Goal: Information Seeking & Learning: Check status

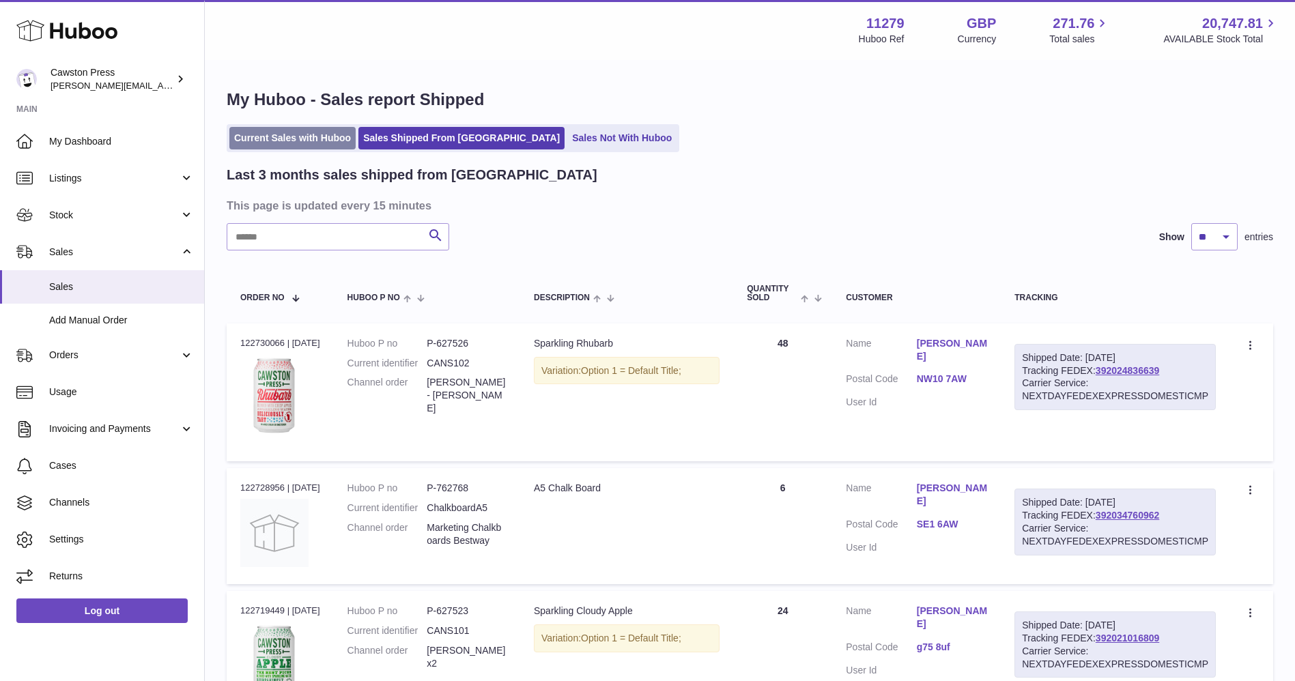
click at [306, 132] on link "Current Sales with Huboo" at bounding box center [292, 138] width 126 height 23
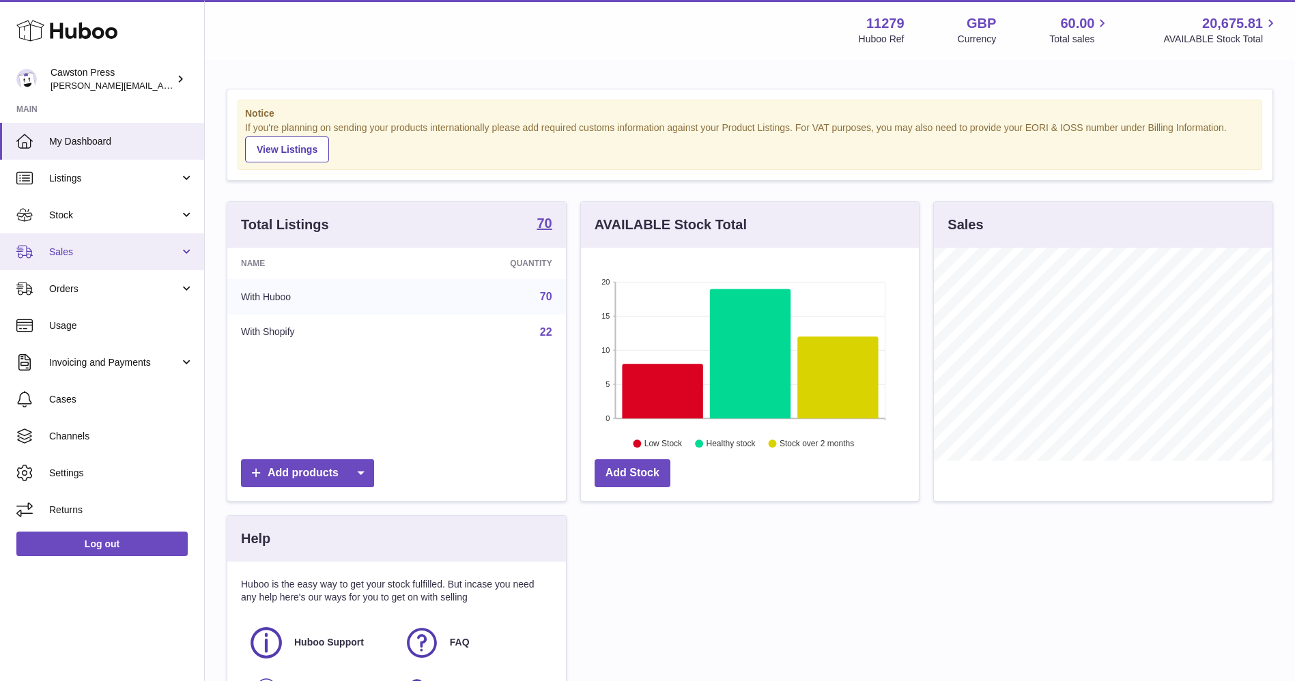
click at [119, 244] on link "Sales" at bounding box center [102, 251] width 204 height 37
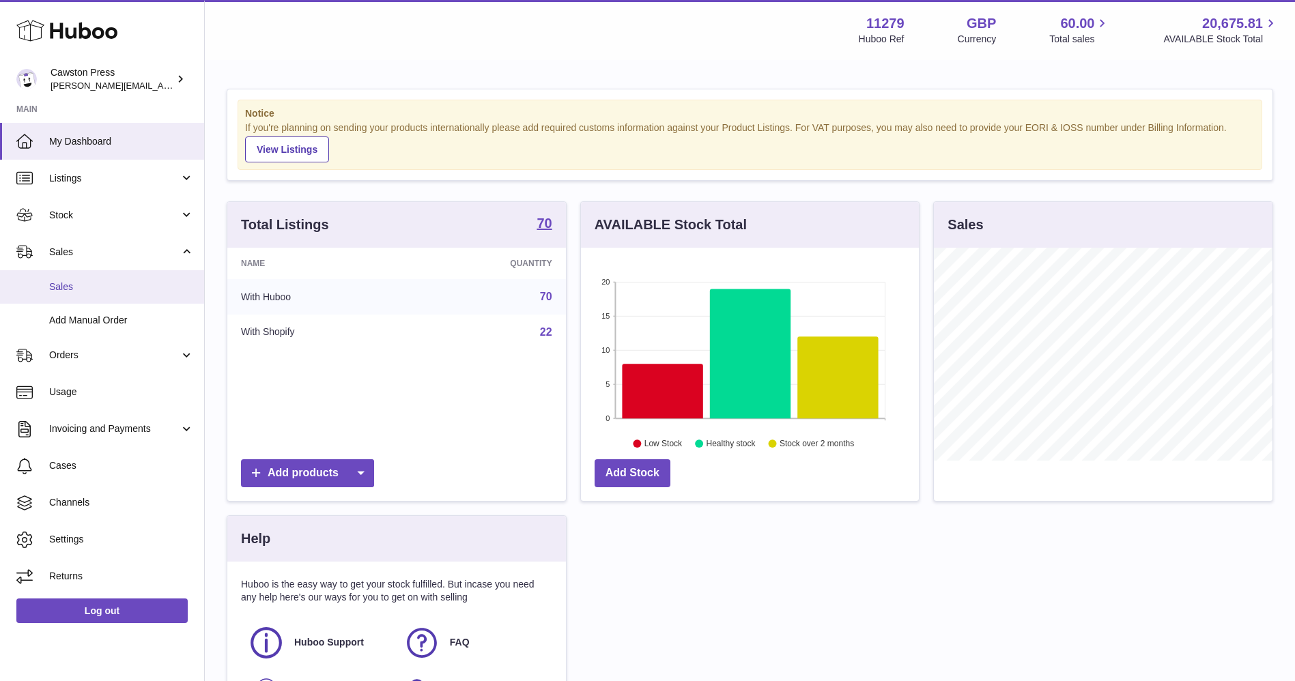
click at [90, 279] on link "Sales" at bounding box center [102, 286] width 204 height 33
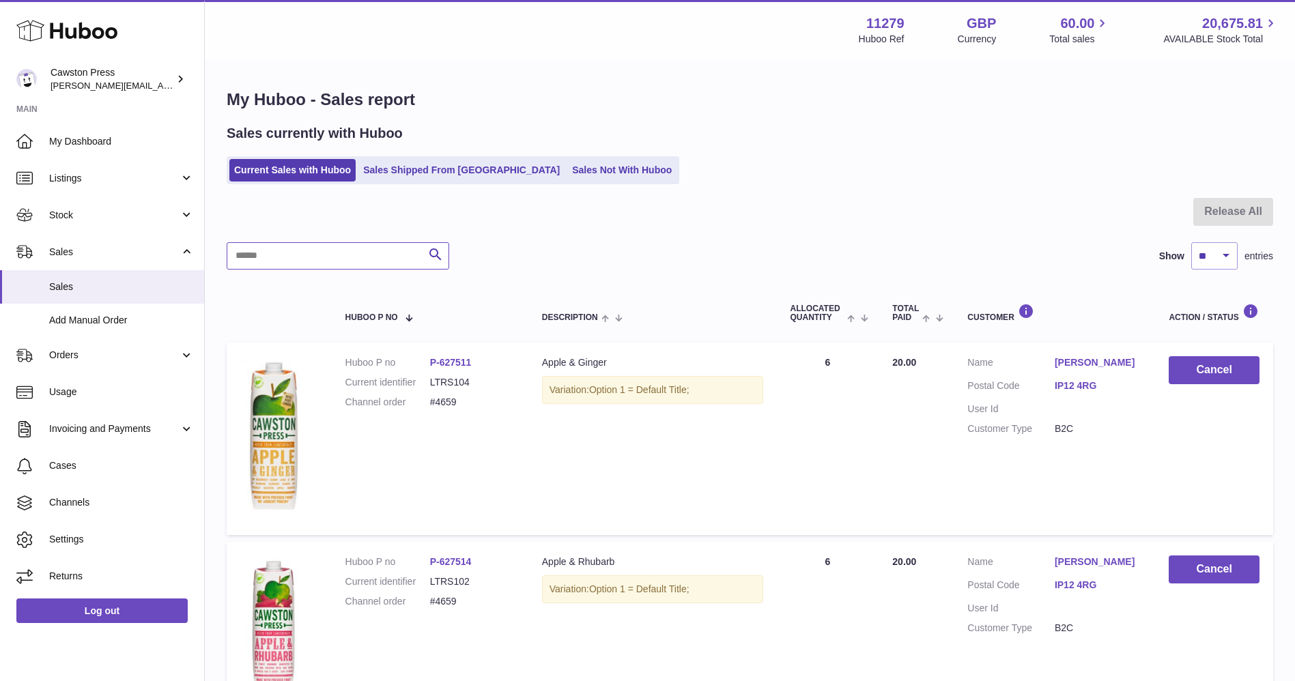
click at [291, 265] on input "text" at bounding box center [338, 255] width 223 height 27
click at [76, 221] on span "Stock" at bounding box center [114, 215] width 130 height 13
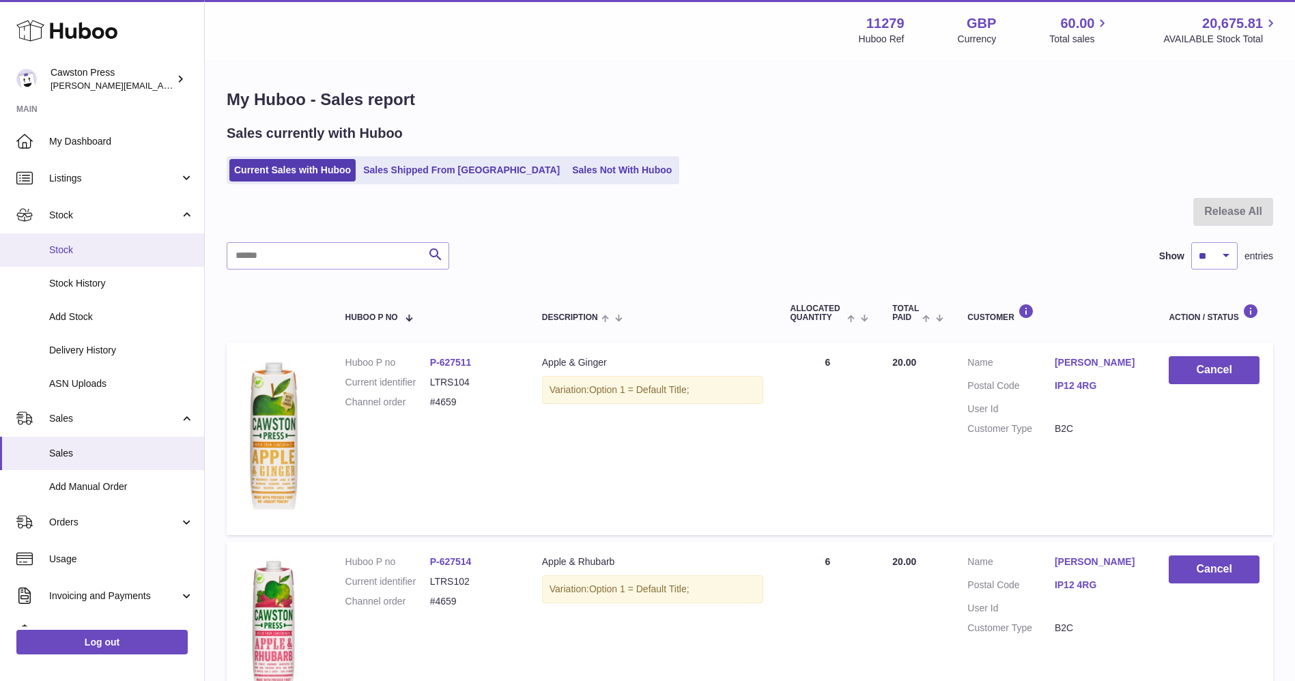
click at [109, 253] on span "Stock" at bounding box center [121, 250] width 145 height 13
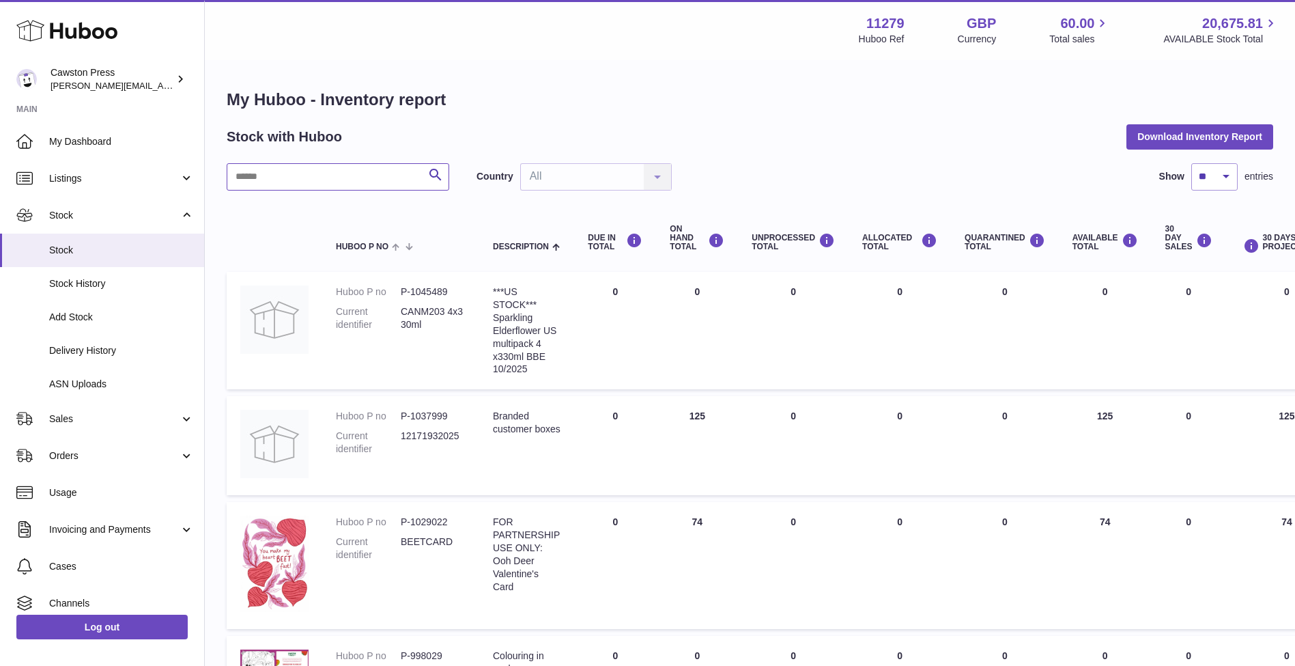
click at [312, 169] on input "text" at bounding box center [338, 176] width 223 height 27
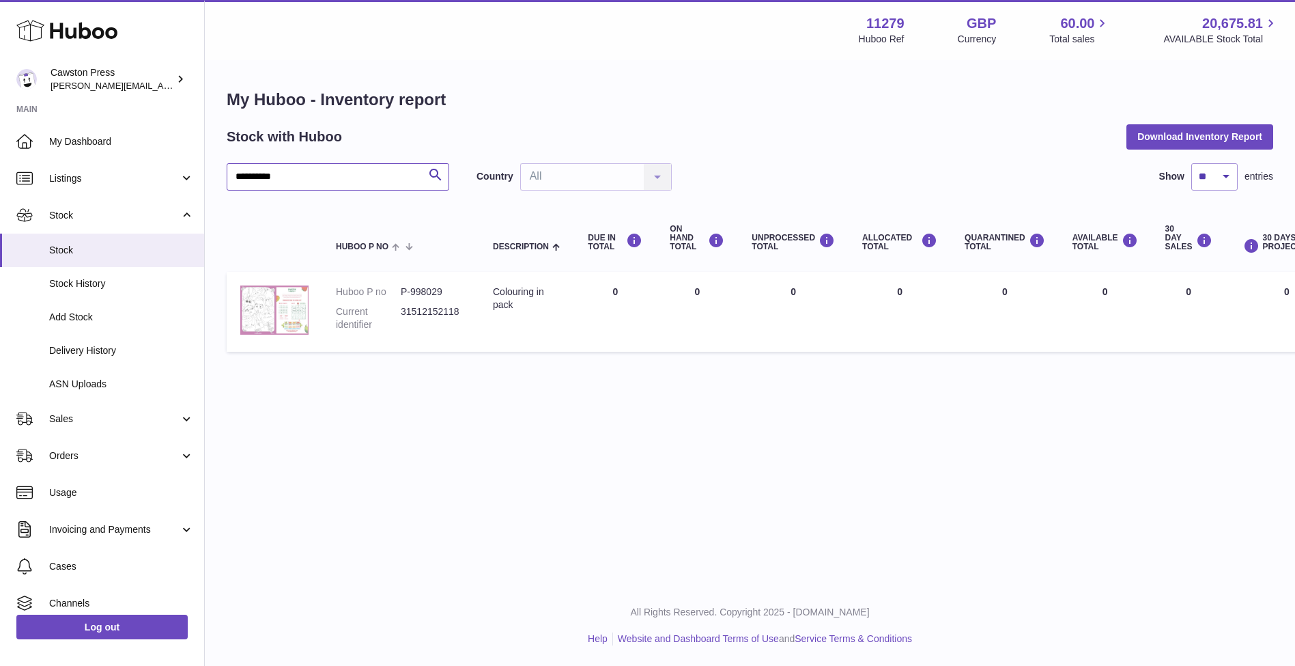
type input "*********"
click at [295, 304] on img at bounding box center [274, 309] width 68 height 49
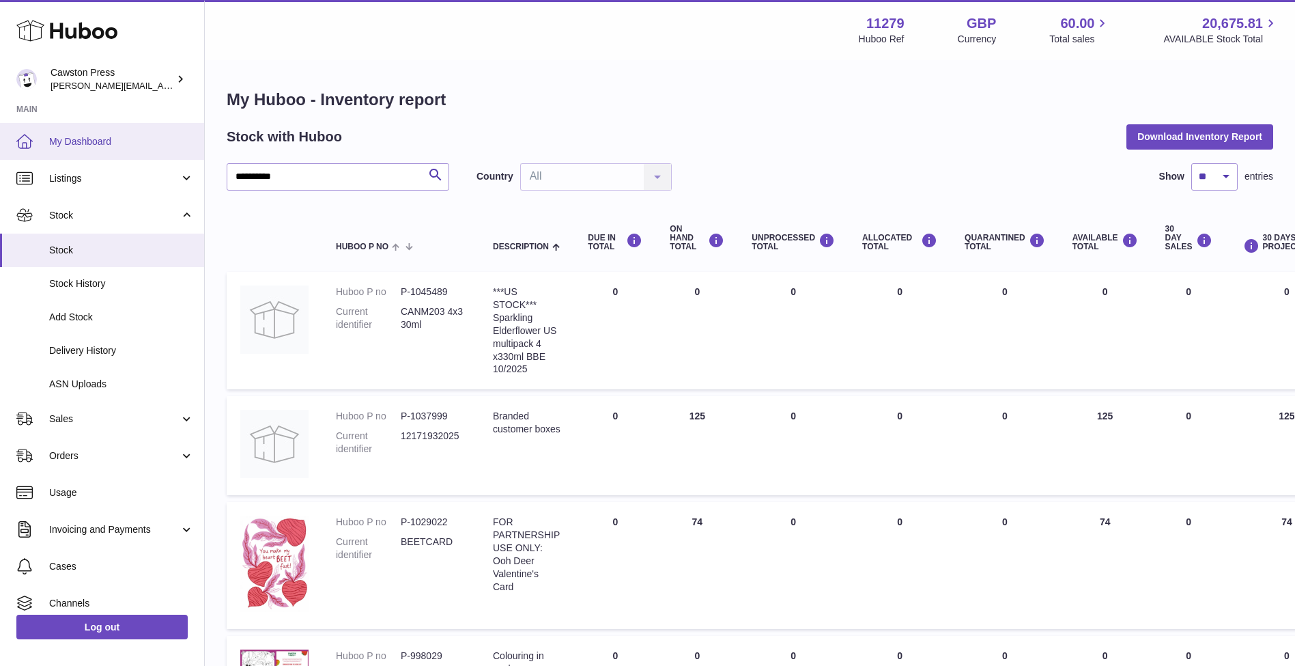
click at [64, 140] on span "My Dashboard" at bounding box center [121, 141] width 145 height 13
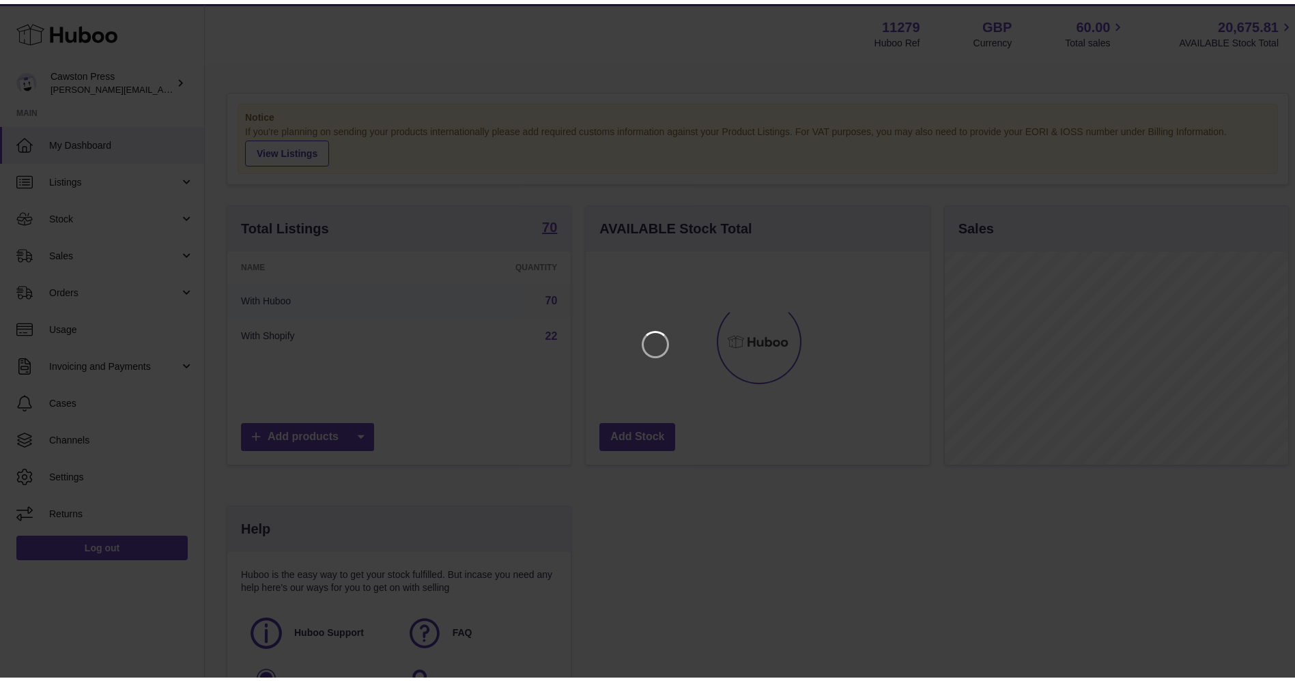
scroll to position [213, 344]
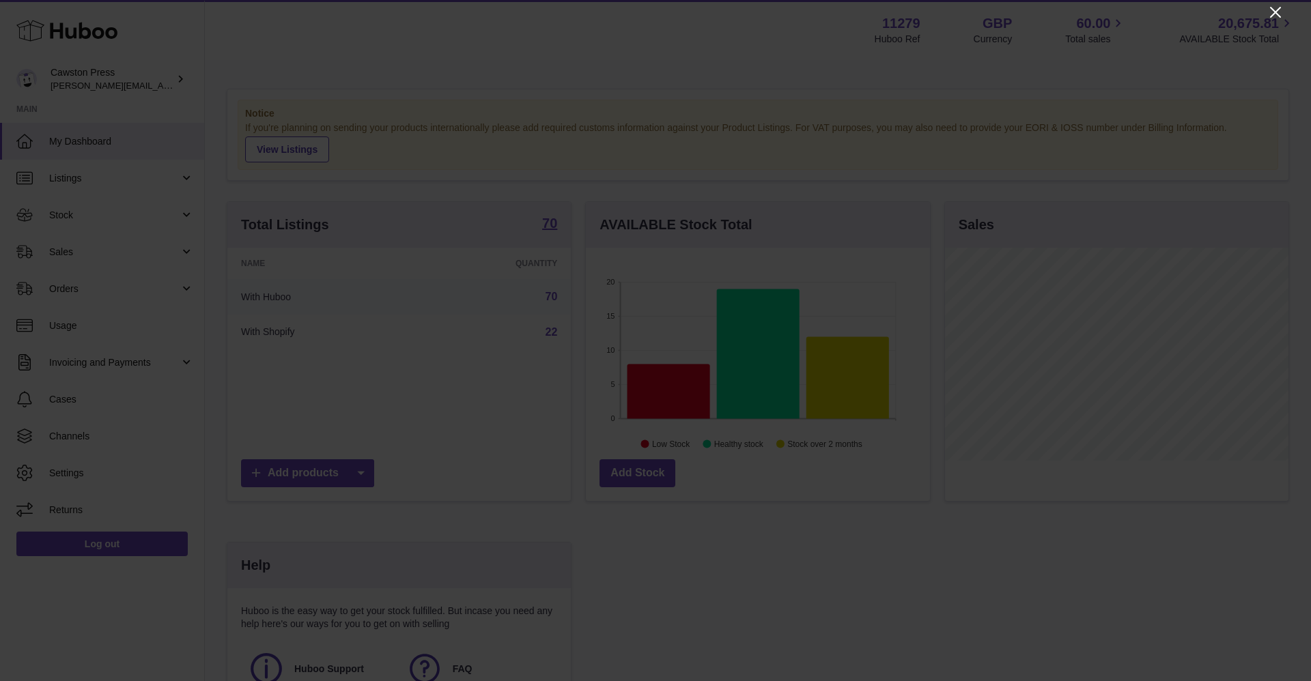
click at [1268, 18] on icon "Close" at bounding box center [1275, 12] width 16 height 16
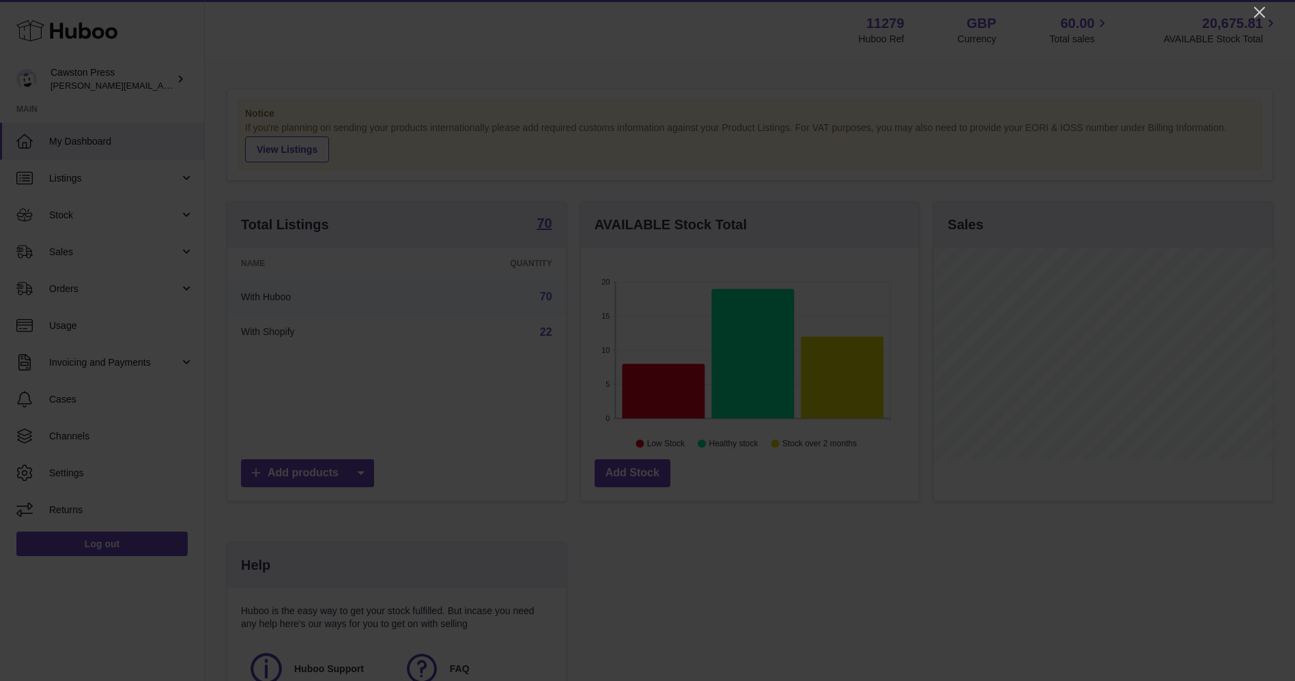
scroll to position [682509, 682384]
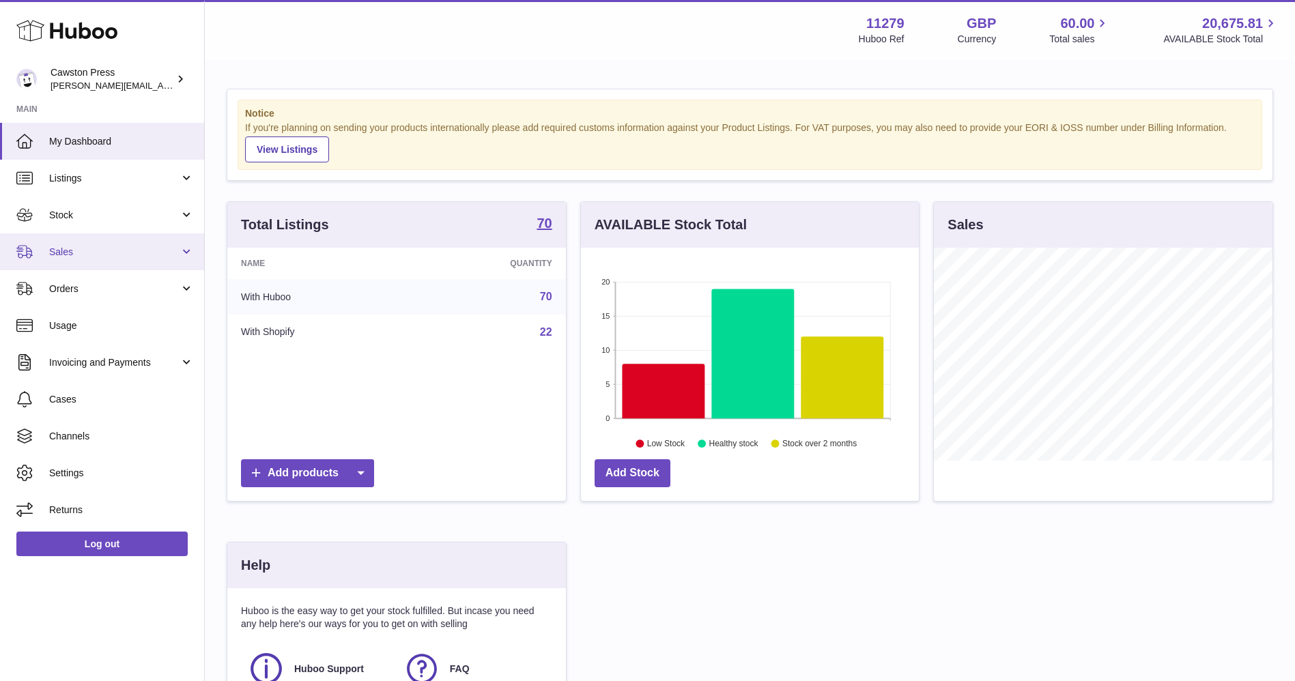
click at [83, 257] on span "Sales" at bounding box center [114, 252] width 130 height 13
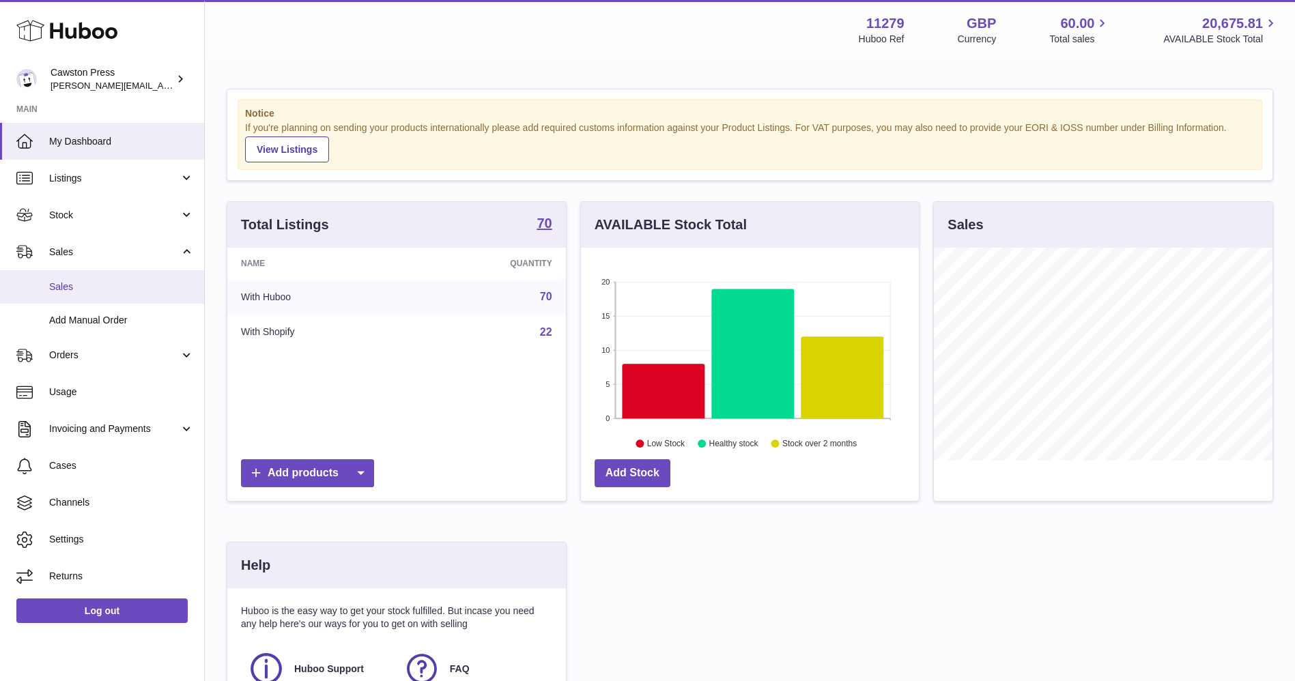
click at [81, 281] on span "Sales" at bounding box center [121, 287] width 145 height 13
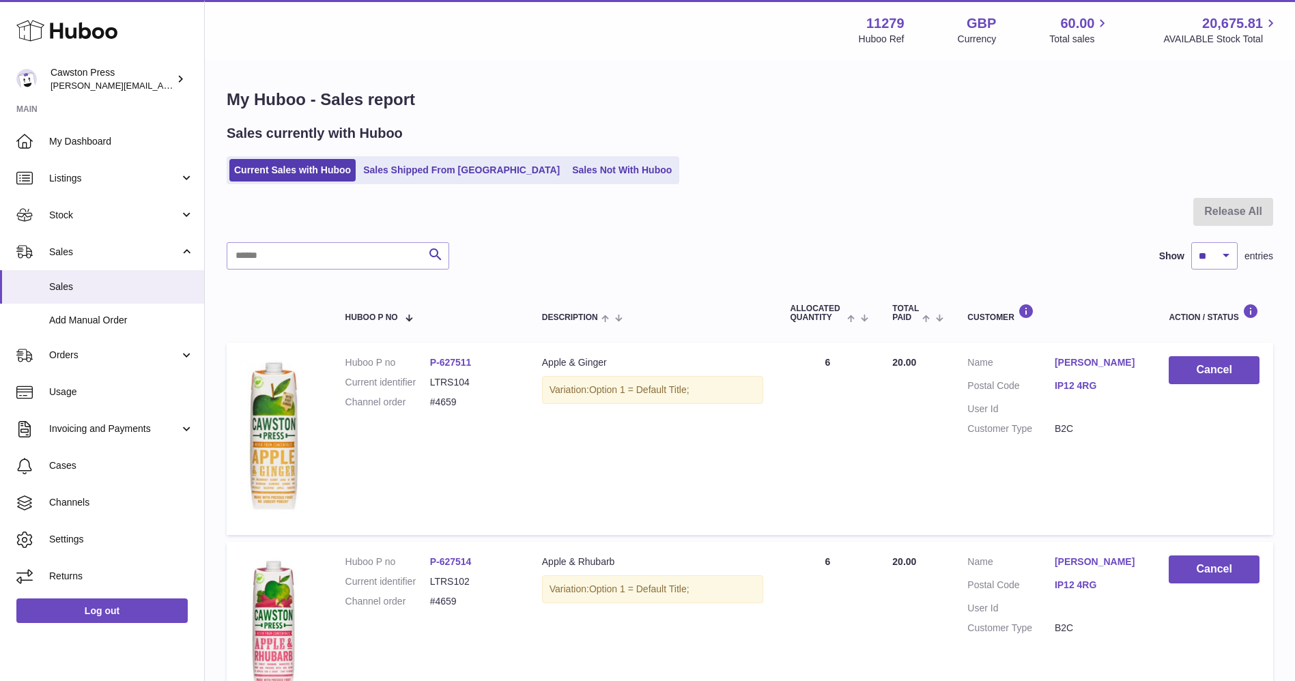
scroll to position [614, 0]
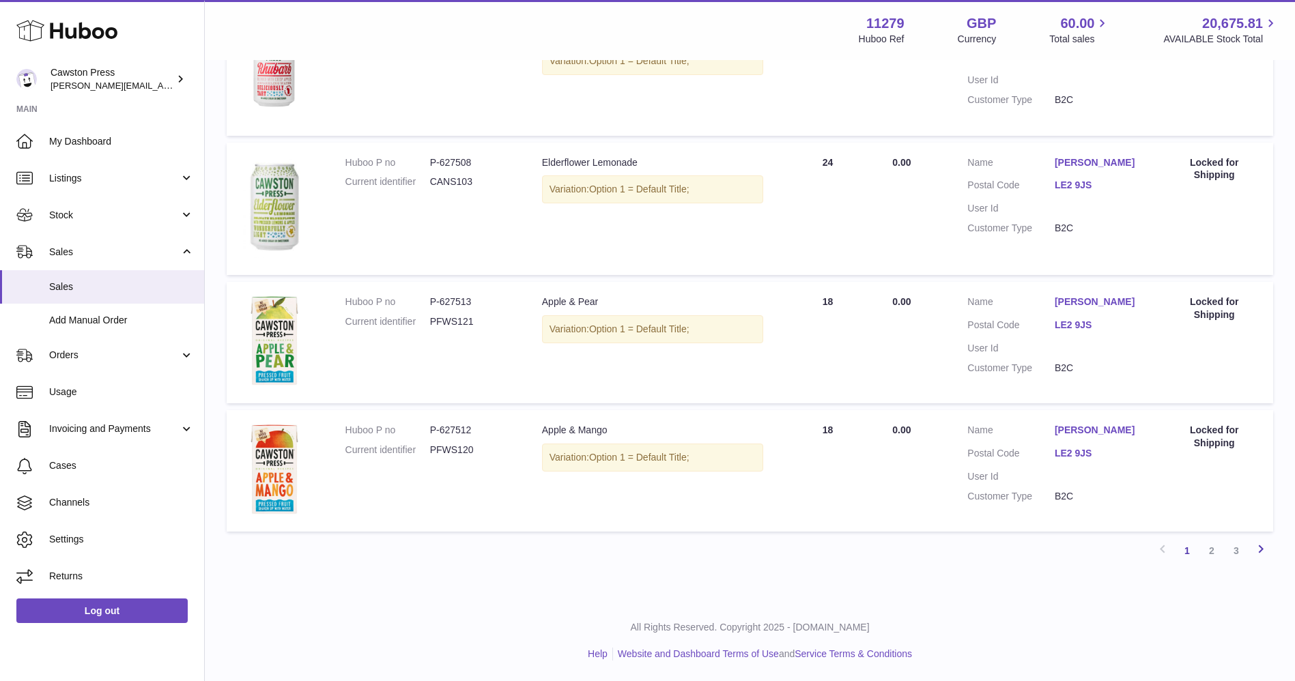
click at [1265, 545] on icon at bounding box center [1261, 549] width 16 height 17
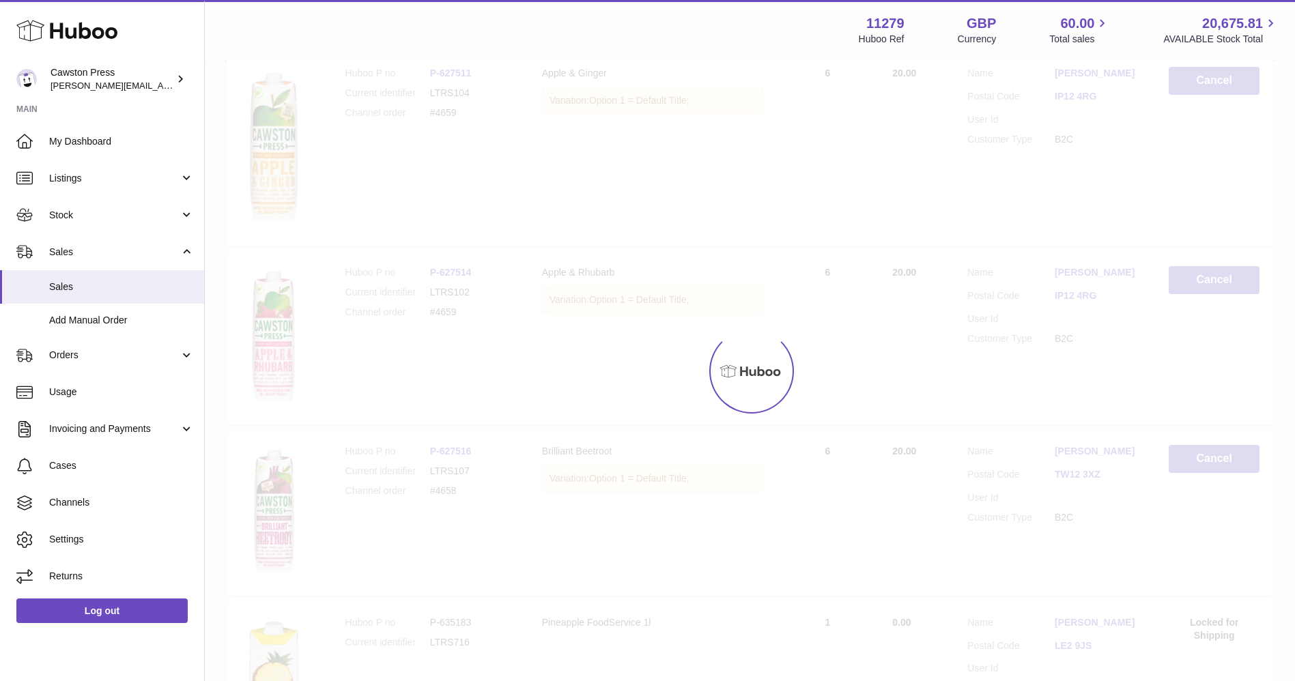
scroll to position [61, 0]
